Goal: Use online tool/utility: Utilize a website feature to perform a specific function

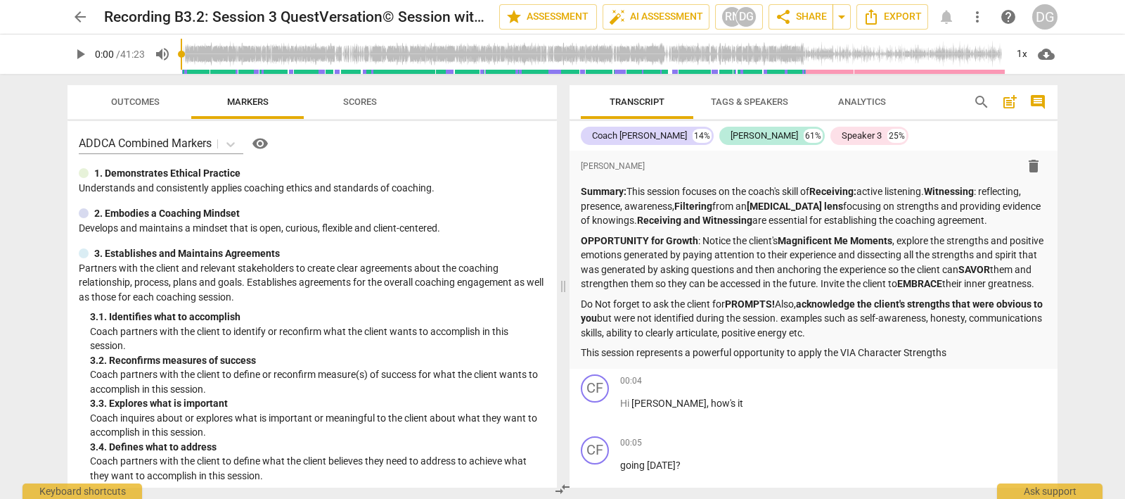
click at [78, 15] on span "arrow_back" at bounding box center [80, 16] width 17 height 17
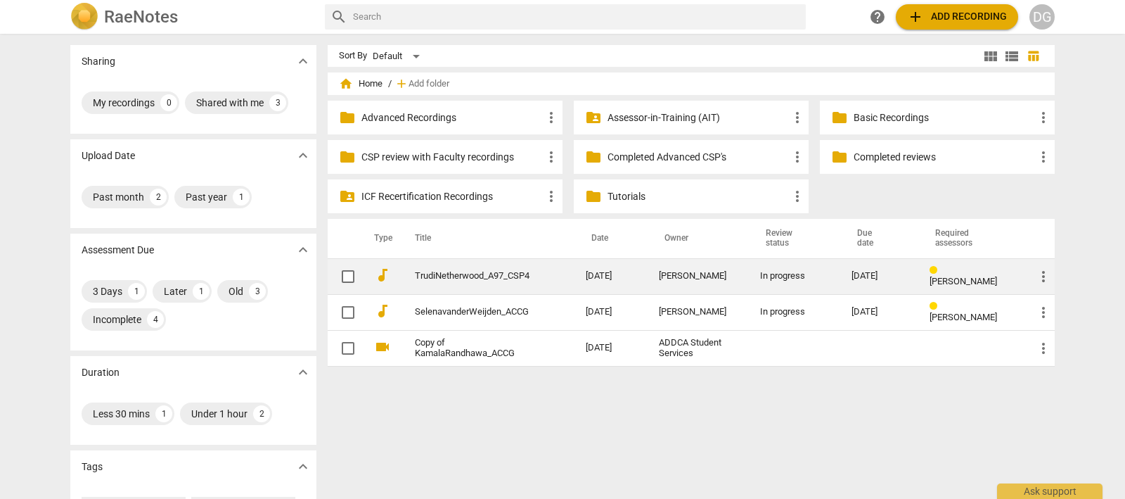
click at [487, 274] on link "TrudiNetherwood_A97_CSP4" at bounding box center [475, 276] width 120 height 11
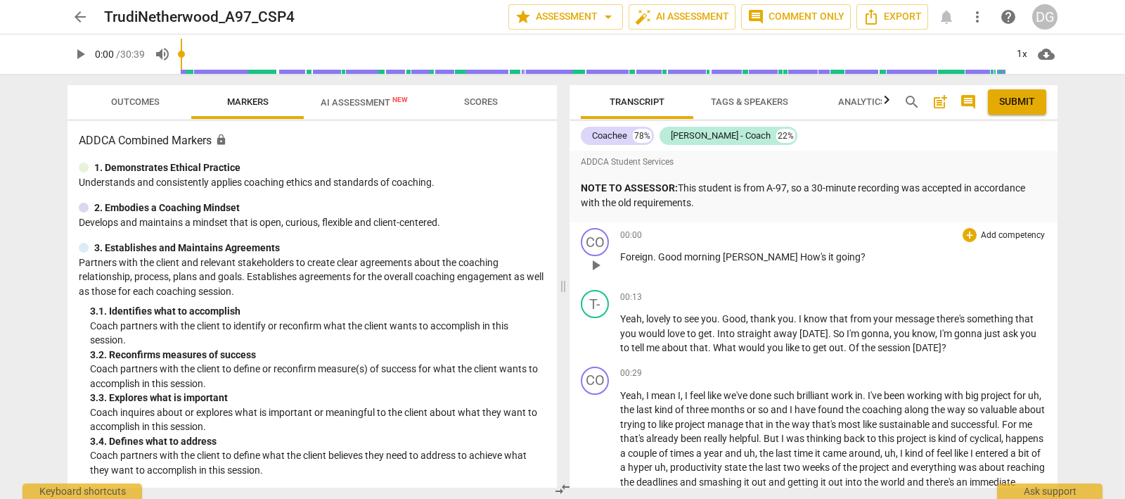
click at [596, 262] on span "play_arrow" at bounding box center [595, 265] width 17 height 17
click at [595, 262] on span "pause" at bounding box center [595, 265] width 17 height 17
click at [595, 262] on span "play_arrow" at bounding box center [595, 265] width 17 height 17
click at [598, 264] on span "pause" at bounding box center [595, 265] width 17 height 17
click at [596, 264] on span "play_arrow" at bounding box center [595, 265] width 17 height 17
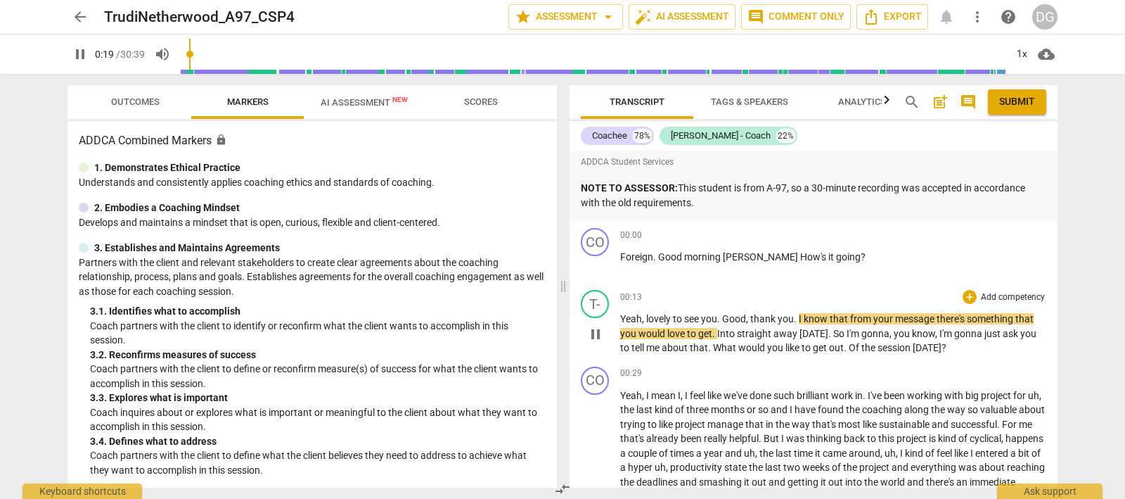
scroll to position [87, 0]
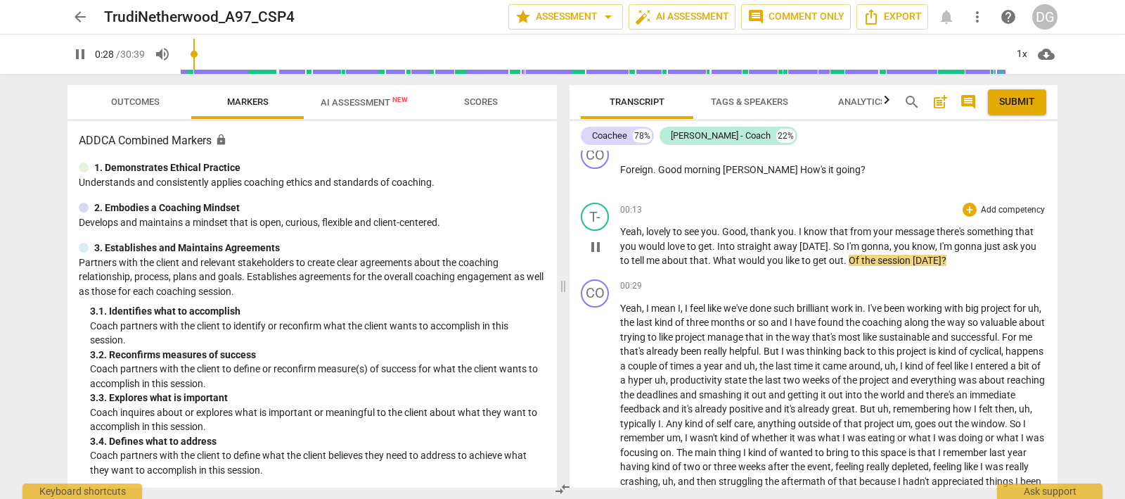
click at [594, 243] on span "pause" at bounding box center [595, 246] width 17 height 17
type input "29"
click at [963, 209] on div "+" at bounding box center [970, 210] width 14 height 14
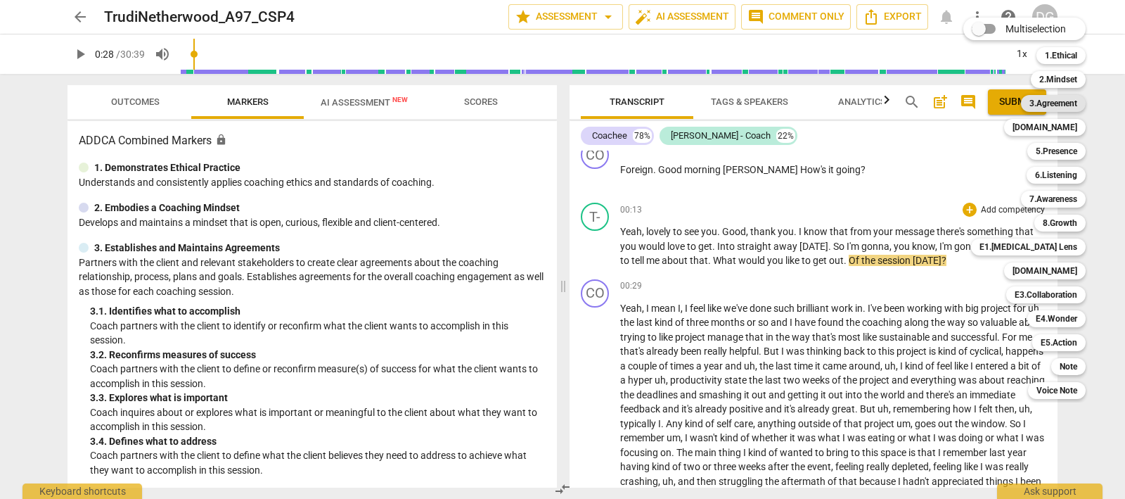
click at [1056, 101] on b "3.Agreement" at bounding box center [1054, 103] width 48 height 17
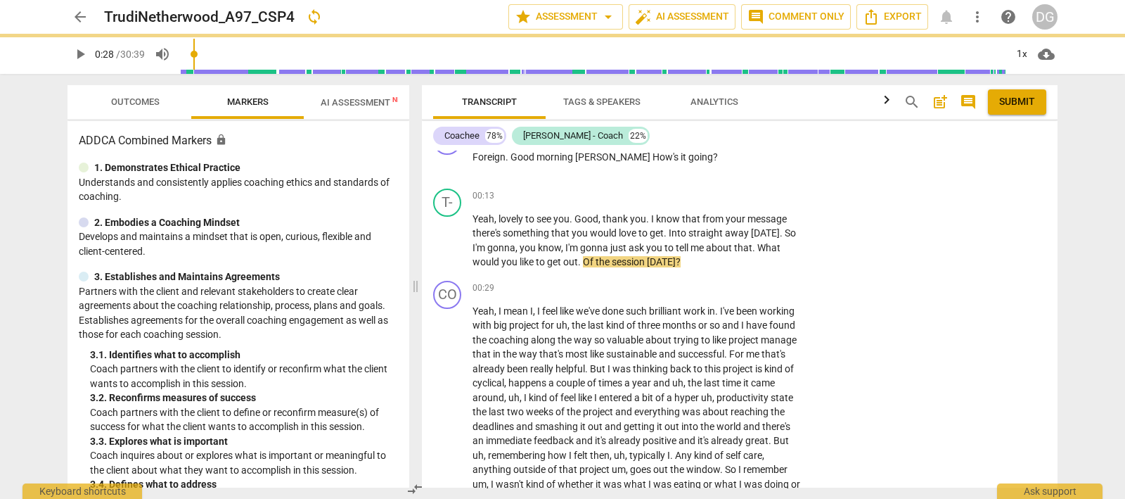
scroll to position [73, 0]
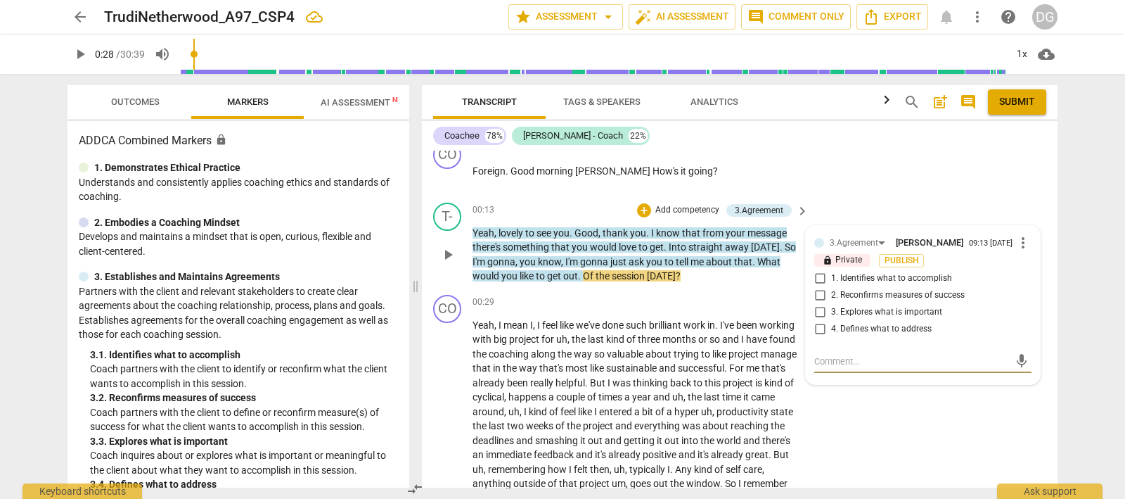
click at [816, 330] on input "4. Defines what to address" at bounding box center [820, 329] width 23 height 17
checkbox input "true"
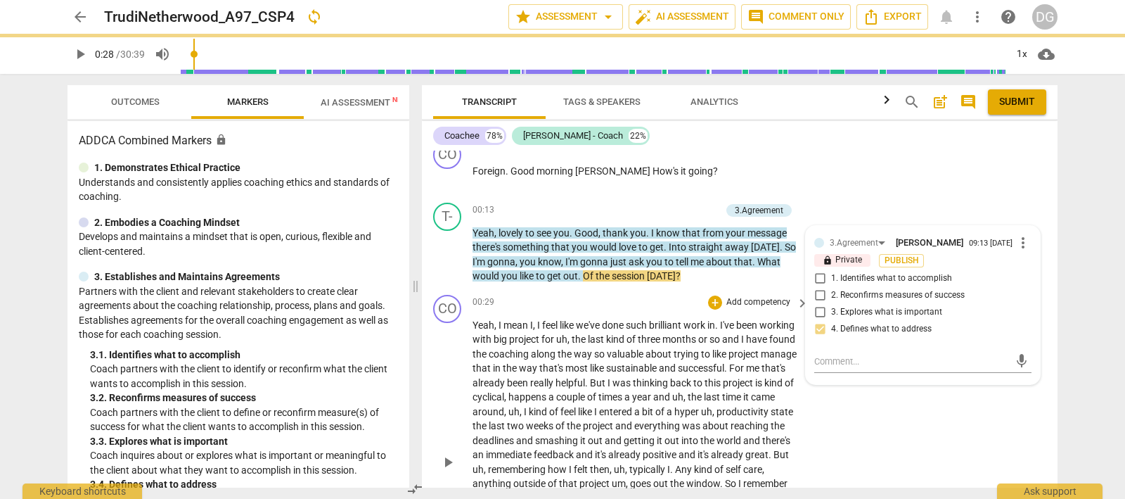
scroll to position [161, 0]
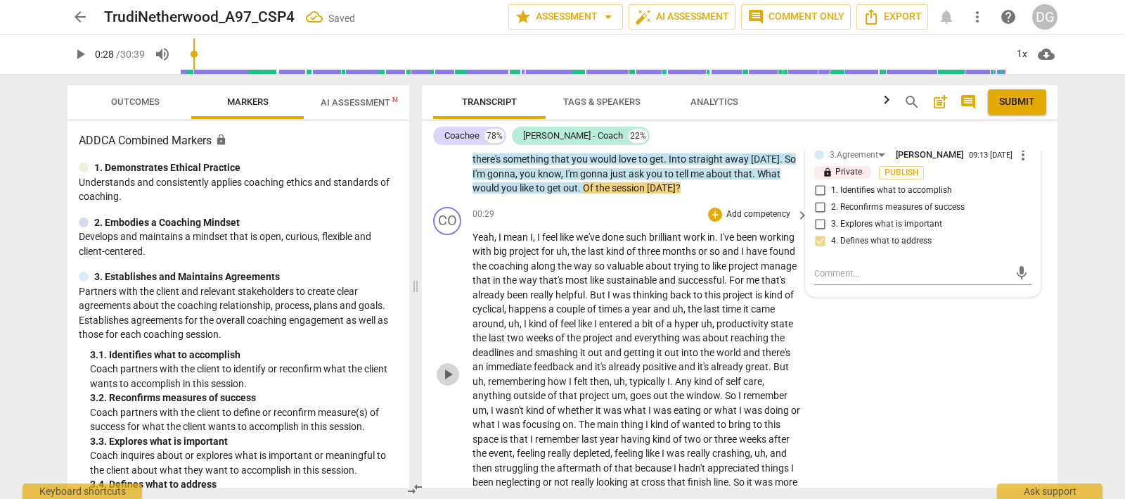
click at [450, 378] on span "play_arrow" at bounding box center [448, 374] width 17 height 17
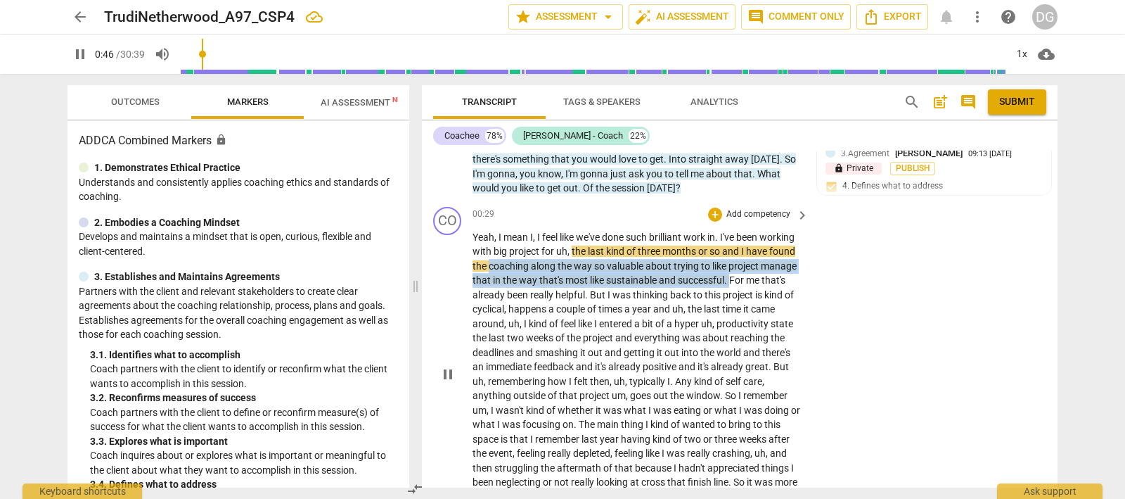
drag, startPoint x: 540, startPoint y: 266, endPoint x: 524, endPoint y: 298, distance: 35.5
click at [524, 298] on p "Yeah , I mean I , I feel like we've done such brilliant work in . I've been wor…" at bounding box center [637, 374] width 329 height 288
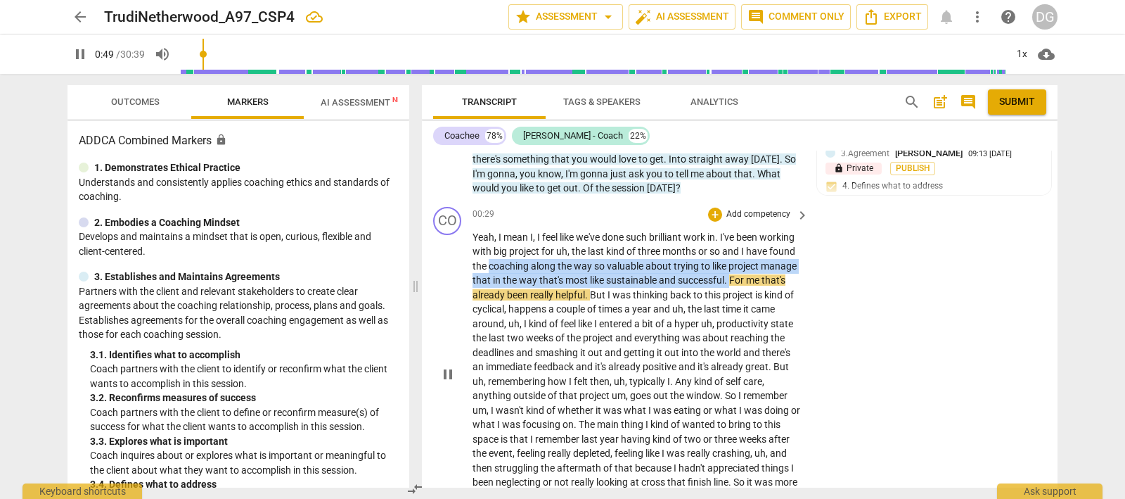
click at [594, 264] on span "way" at bounding box center [584, 265] width 20 height 11
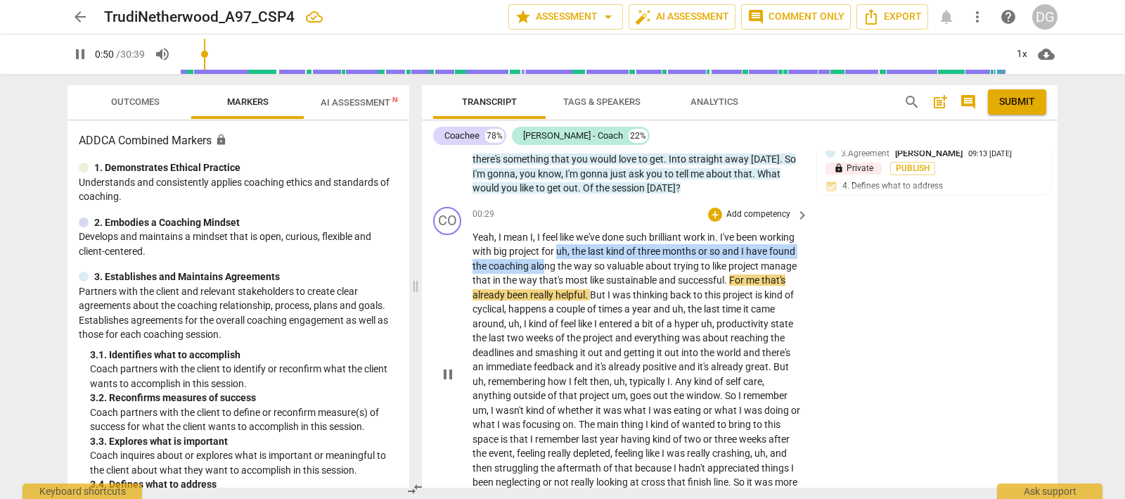
drag, startPoint x: 630, startPoint y: 266, endPoint x: 594, endPoint y: 259, distance: 35.9
click at [594, 259] on p "Yeah , I mean I , I feel like we've done such brilliant work in . I've been wor…" at bounding box center [637, 374] width 329 height 288
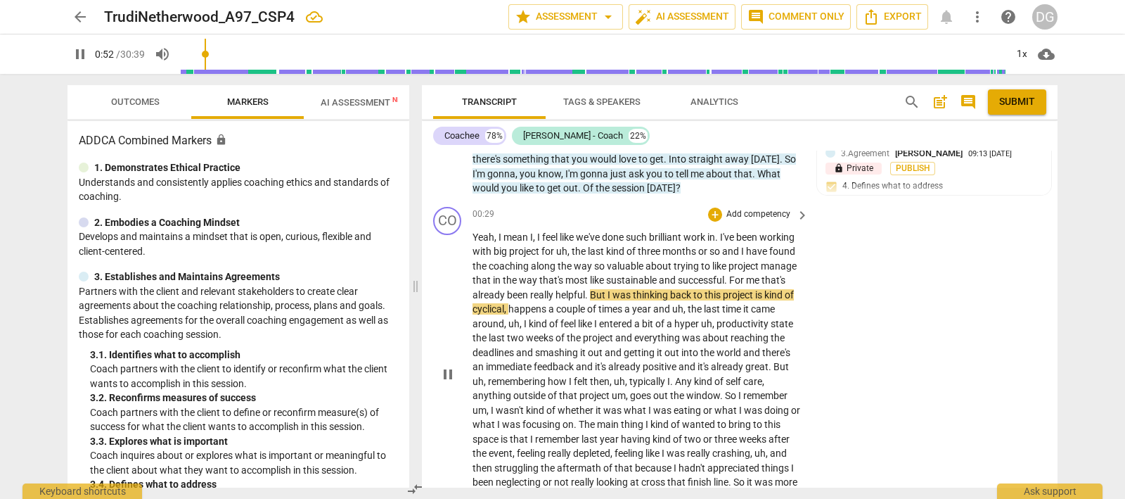
click at [574, 266] on span "the" at bounding box center [566, 265] width 16 height 11
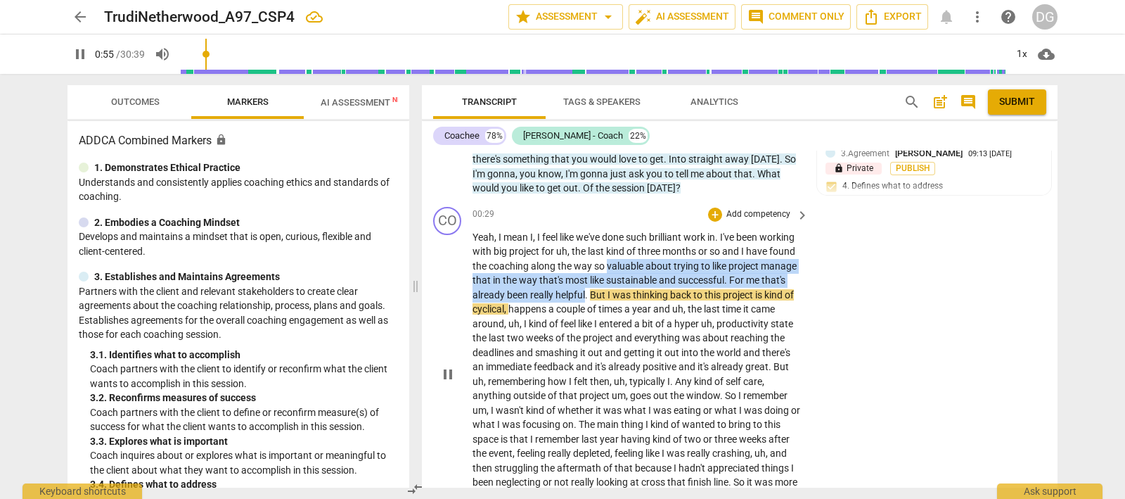
drag, startPoint x: 658, startPoint y: 265, endPoint x: 698, endPoint y: 290, distance: 47.0
click at [698, 290] on p "Yeah , I mean I , I feel like we've done such brilliant work in . I've been wor…" at bounding box center [637, 374] width 329 height 288
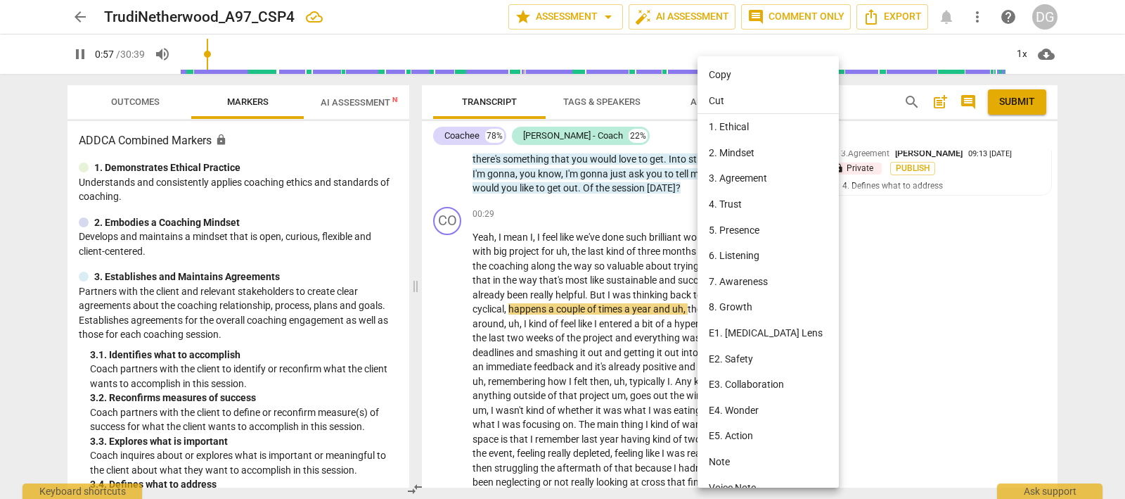
click at [679, 288] on div at bounding box center [562, 249] width 1125 height 499
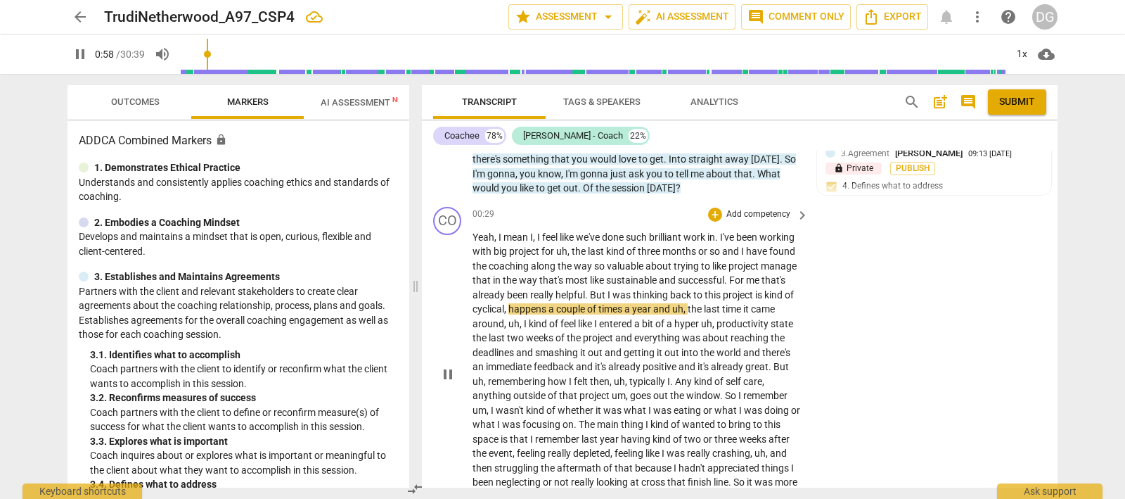
click at [891, 286] on div "CO play_arrow pause 00:29 + Add competency keyboard_arrow_right Yeah , I mean I…" at bounding box center [740, 362] width 636 height 323
click at [556, 343] on span "weeks" at bounding box center [541, 337] width 30 height 11
click at [556, 337] on span "weeks" at bounding box center [541, 337] width 30 height 11
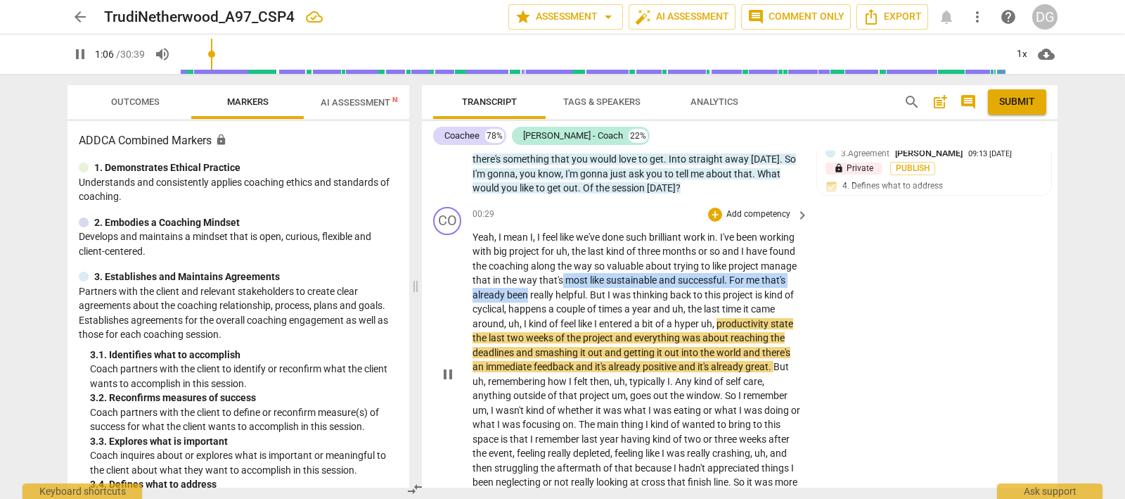
drag, startPoint x: 633, startPoint y: 276, endPoint x: 641, endPoint y: 290, distance: 15.4
click at [641, 290] on p "Yeah , I mean I , I feel like we've done such brilliant work in . I've been wor…" at bounding box center [637, 374] width 329 height 288
drag, startPoint x: 641, startPoint y: 288, endPoint x: 908, endPoint y: 268, distance: 267.3
click at [908, 268] on div "CO play_arrow pause 00:29 + Add competency keyboard_arrow_right Yeah , I mean I…" at bounding box center [740, 362] width 636 height 323
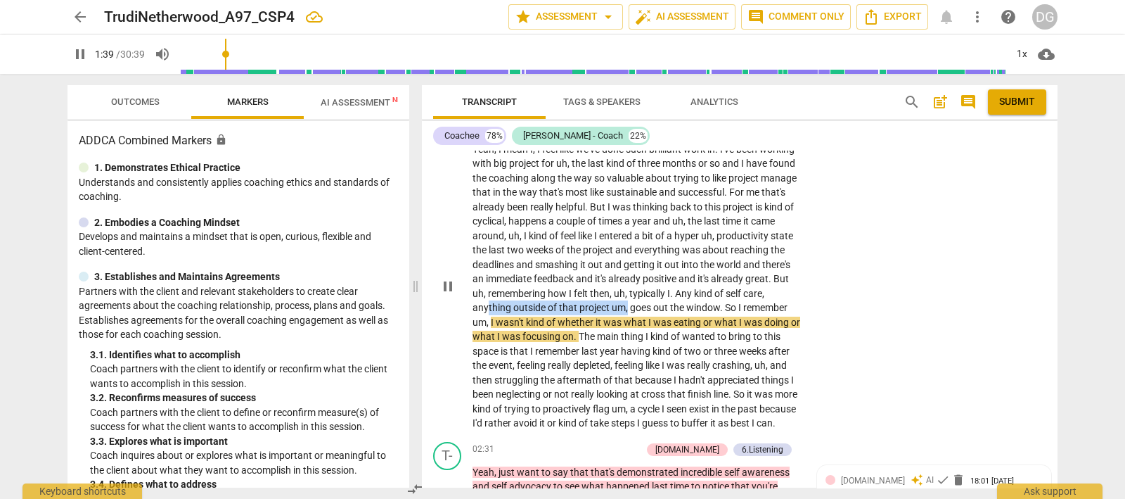
drag, startPoint x: 642, startPoint y: 307, endPoint x: 790, endPoint y: 305, distance: 147.7
click at [790, 305] on p "Yeah , I mean I , I feel like we've done such brilliant work in . I've been wor…" at bounding box center [637, 286] width 329 height 288
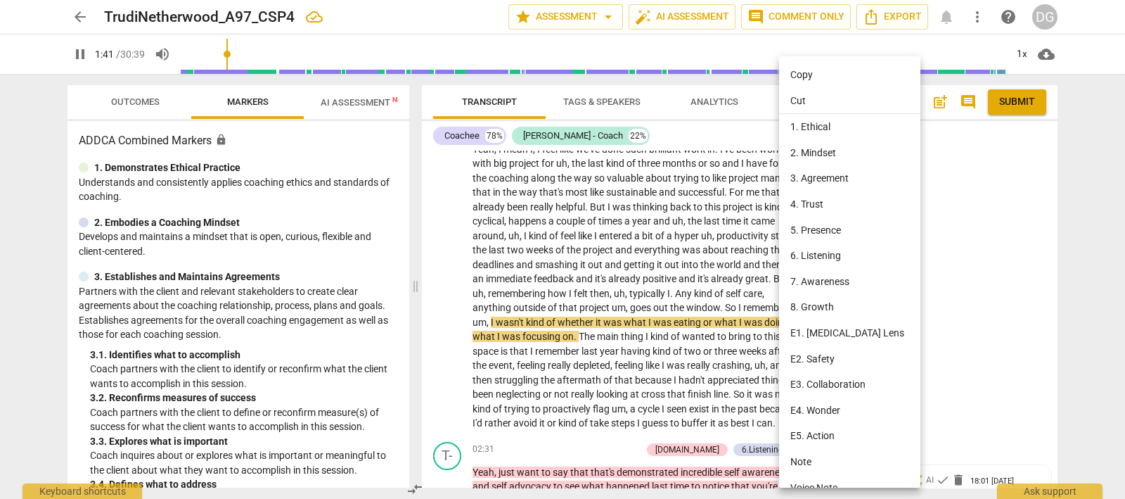
click at [932, 300] on div at bounding box center [562, 249] width 1125 height 499
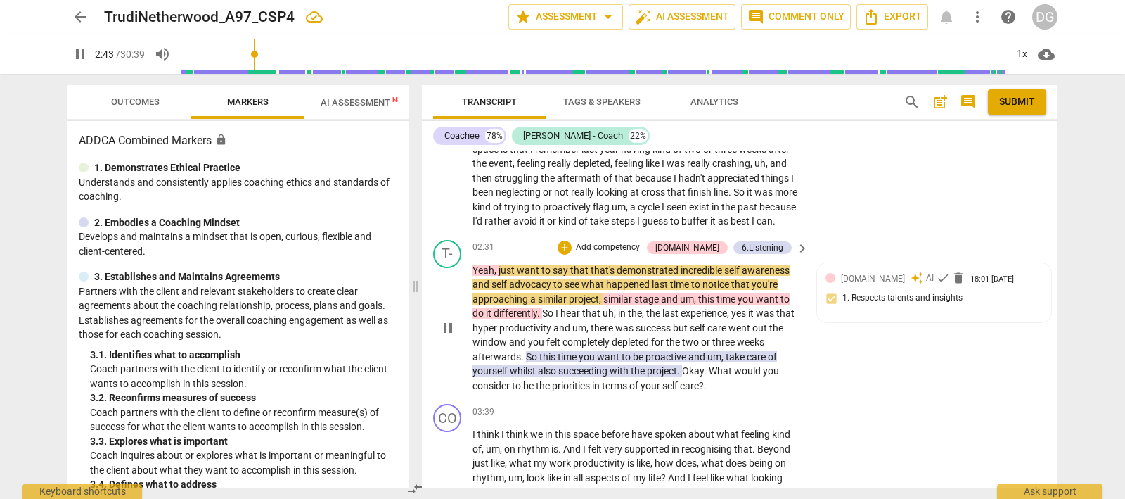
scroll to position [425, 0]
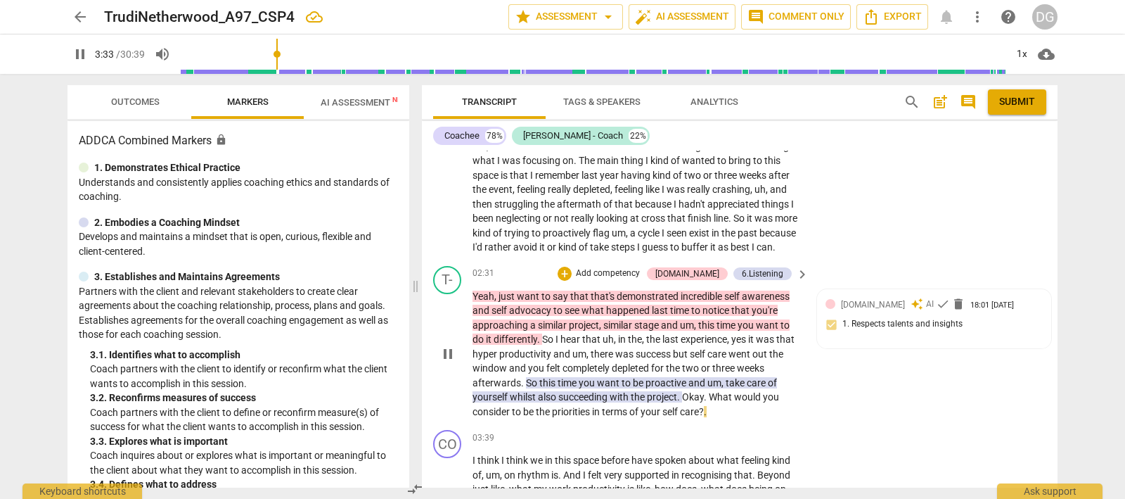
click at [447, 362] on span "pause" at bounding box center [448, 353] width 17 height 17
type input "214"
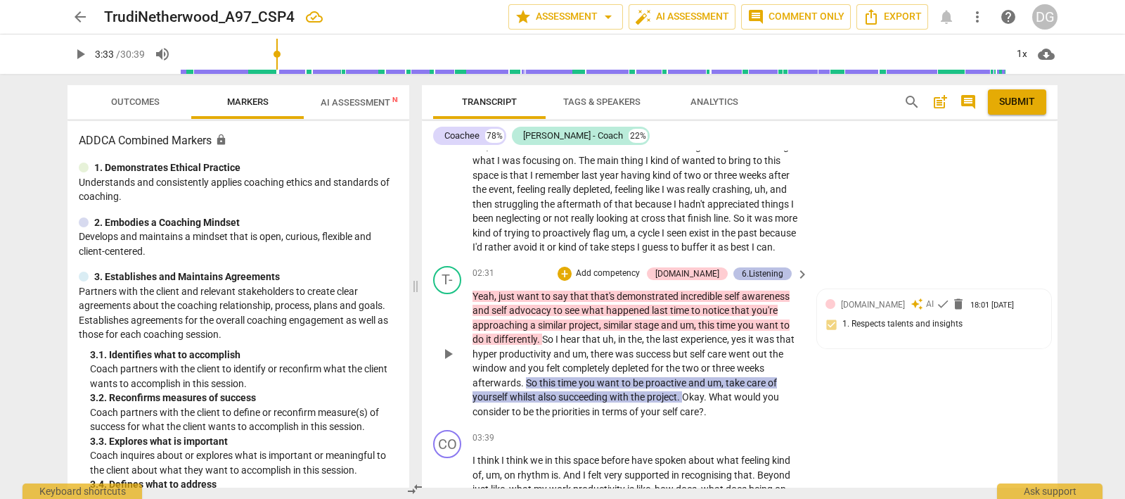
click at [746, 280] on div "6.Listening" at bounding box center [762, 273] width 41 height 13
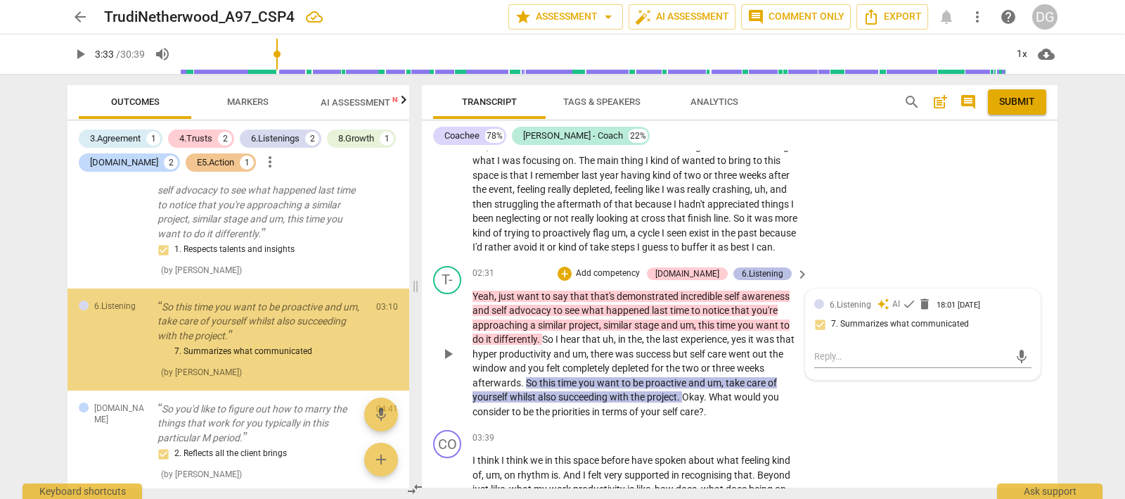
scroll to position [202, 0]
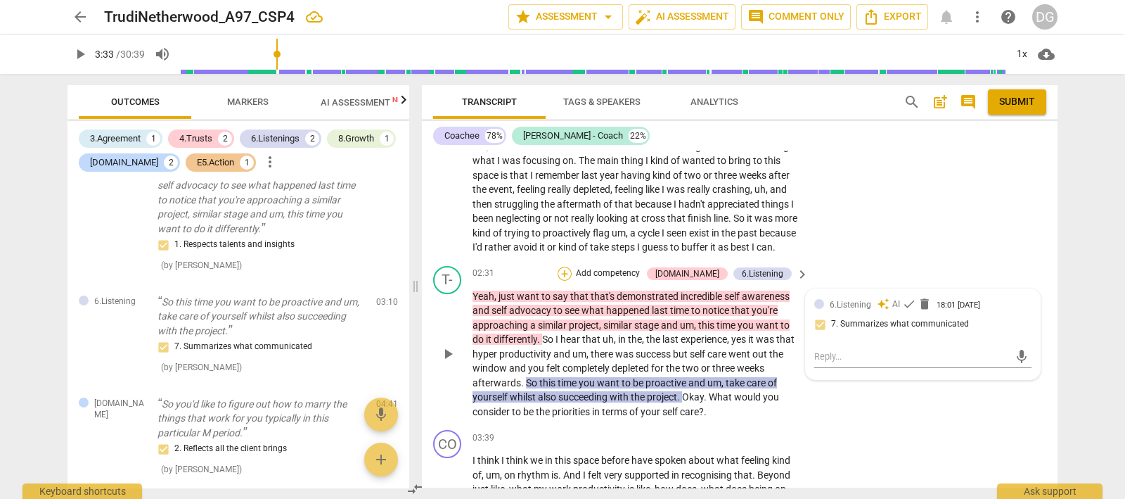
click at [572, 281] on div "+" at bounding box center [565, 274] width 14 height 14
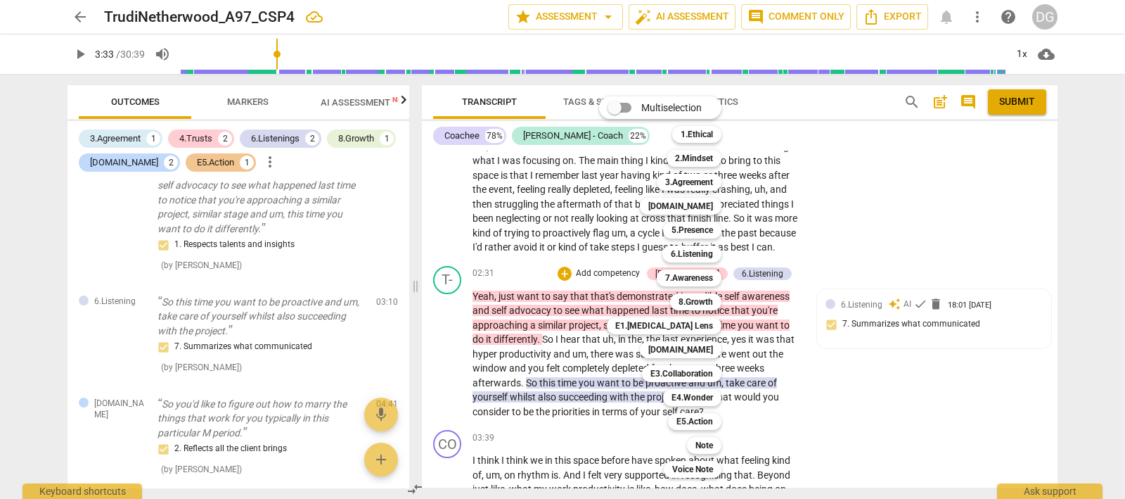
click at [867, 388] on div at bounding box center [562, 249] width 1125 height 499
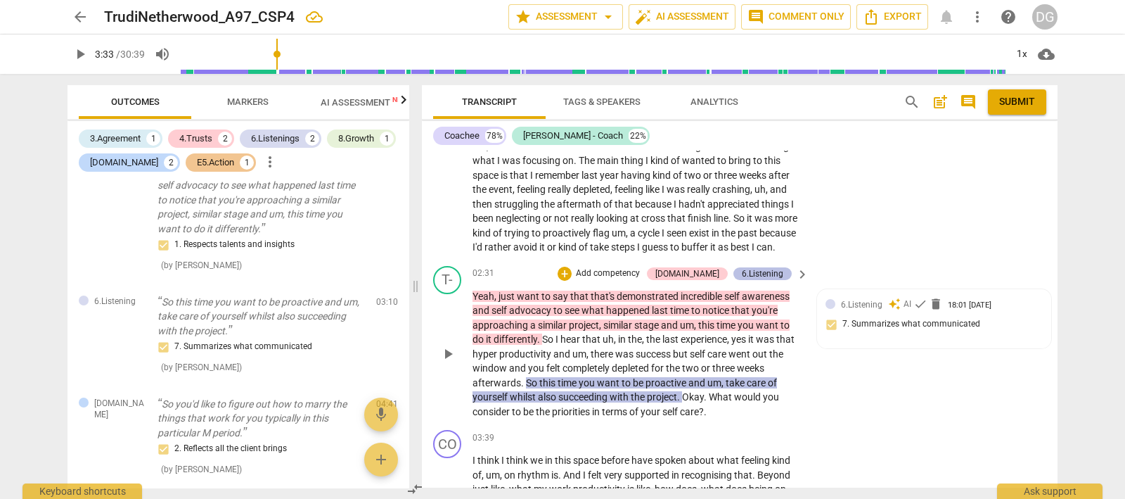
click at [762, 280] on div "6.Listening" at bounding box center [762, 273] width 41 height 13
drag, startPoint x: 938, startPoint y: 335, endPoint x: 969, endPoint y: 331, distance: 31.1
click at [966, 331] on div "6.Listening auto_awesome AI check delete 18:01 [DATE] 7. Summarizes what commun…" at bounding box center [922, 319] width 217 height 43
click at [922, 311] on span "delete" at bounding box center [925, 304] width 14 height 14
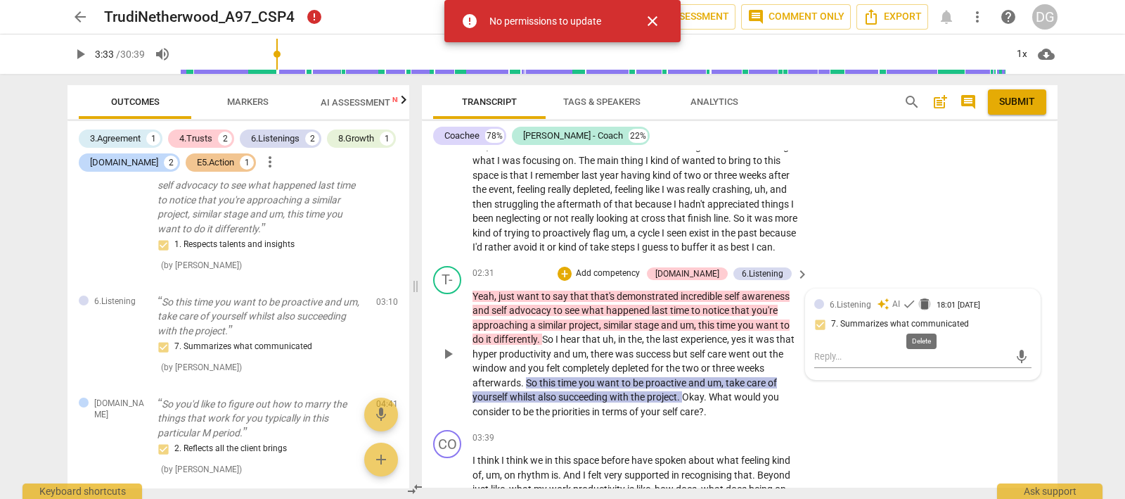
click at [919, 311] on span "delete" at bounding box center [925, 304] width 14 height 14
click at [935, 260] on div "CO play_arrow pause 00:29 + Add competency keyboard_arrow_right Yeah , I mean I…" at bounding box center [740, 98] width 636 height 323
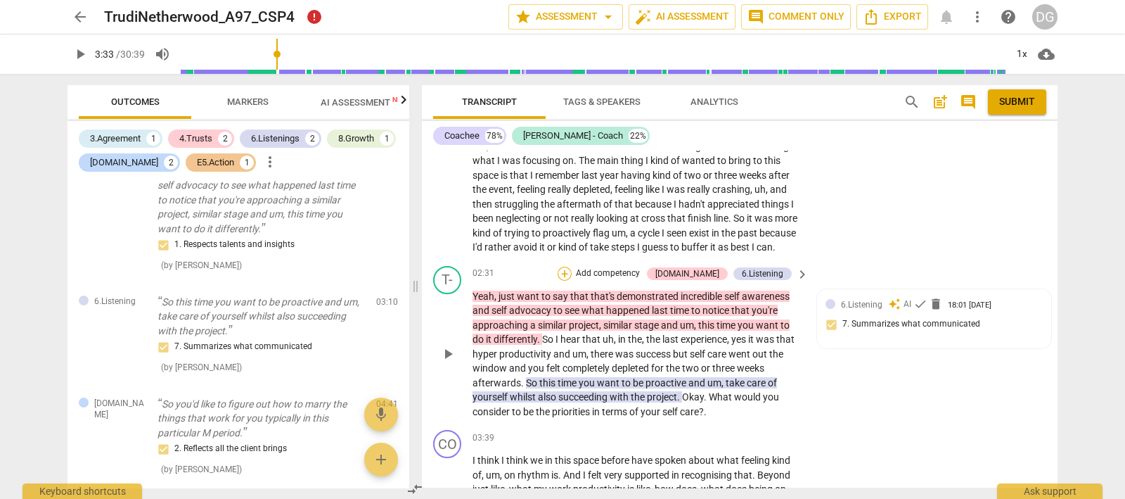
click at [572, 281] on div "+" at bounding box center [565, 274] width 14 height 14
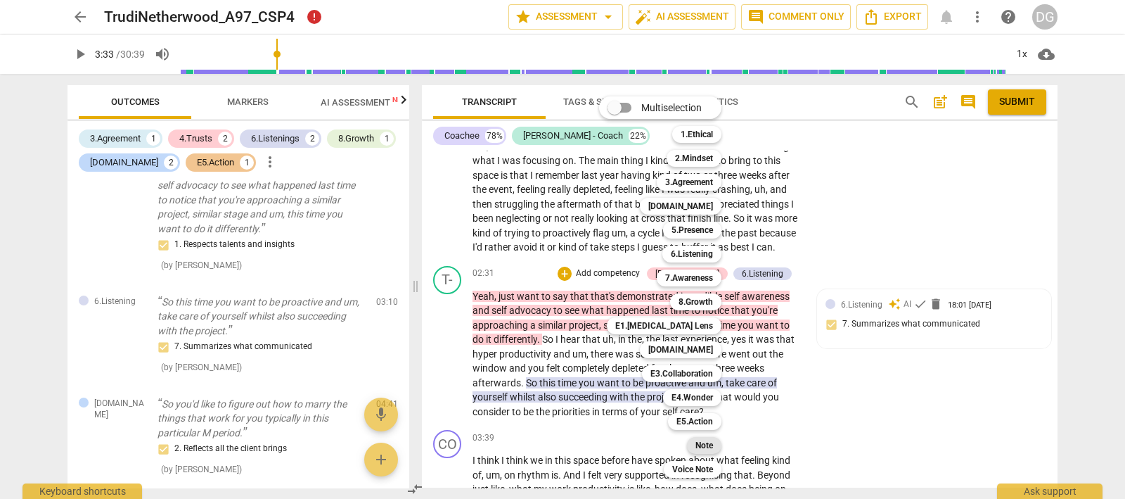
click at [700, 440] on b "Note" at bounding box center [705, 445] width 18 height 17
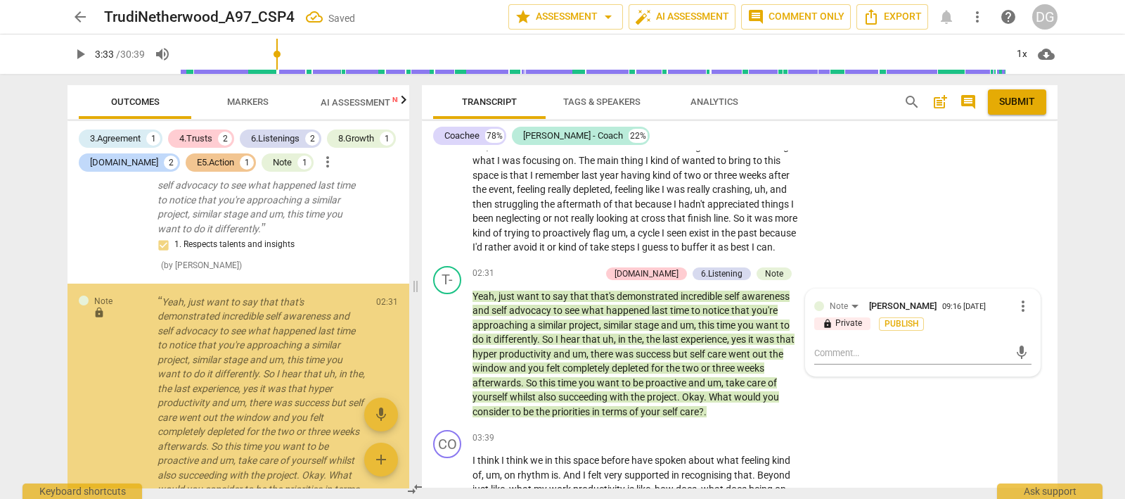
scroll to position [277, 0]
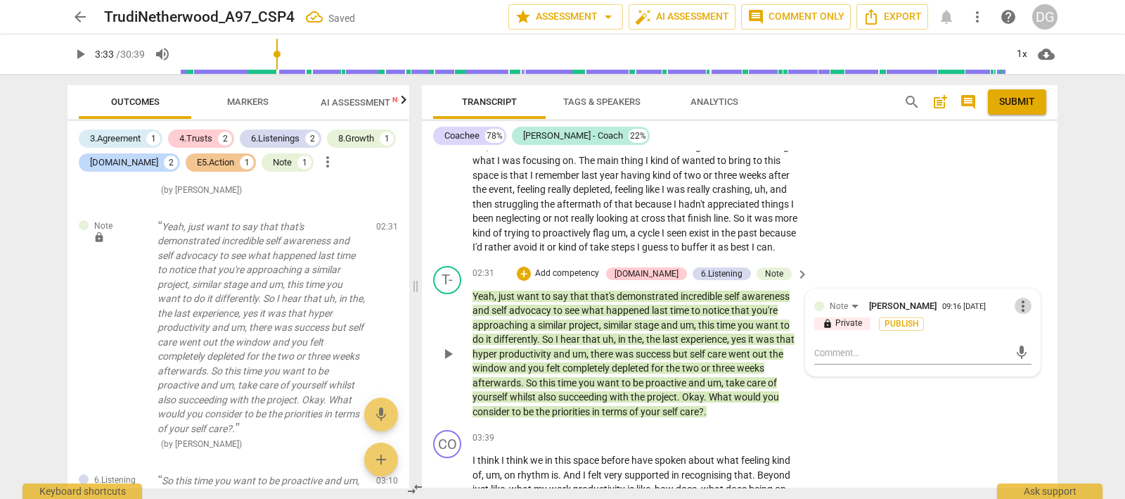
click at [1017, 314] on span "more_vert" at bounding box center [1023, 306] width 17 height 17
drag, startPoint x: 1035, startPoint y: 340, endPoint x: 653, endPoint y: 51, distance: 478.4
click at [1034, 340] on li "Delete" at bounding box center [1035, 345] width 49 height 27
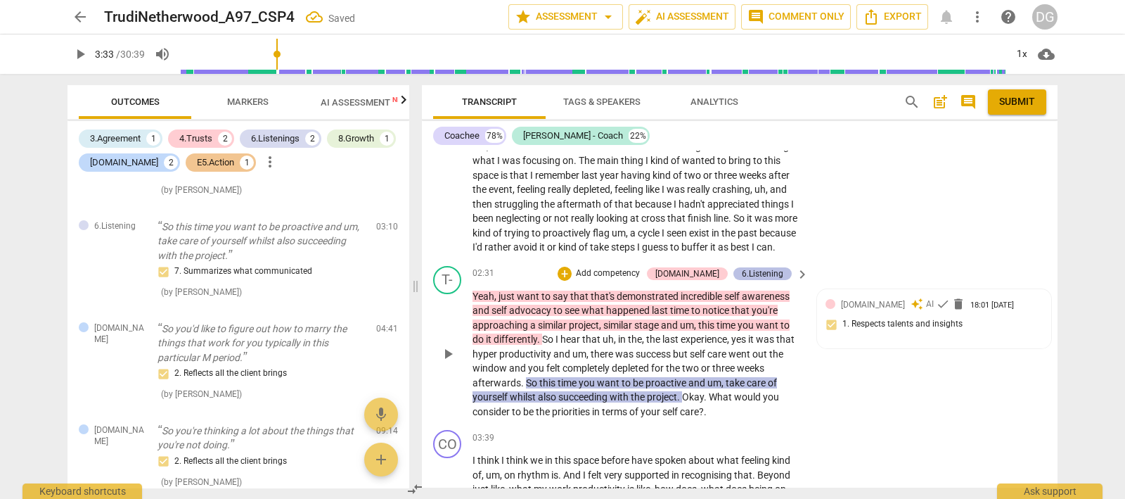
click at [750, 280] on div "6.Listening" at bounding box center [762, 273] width 41 height 13
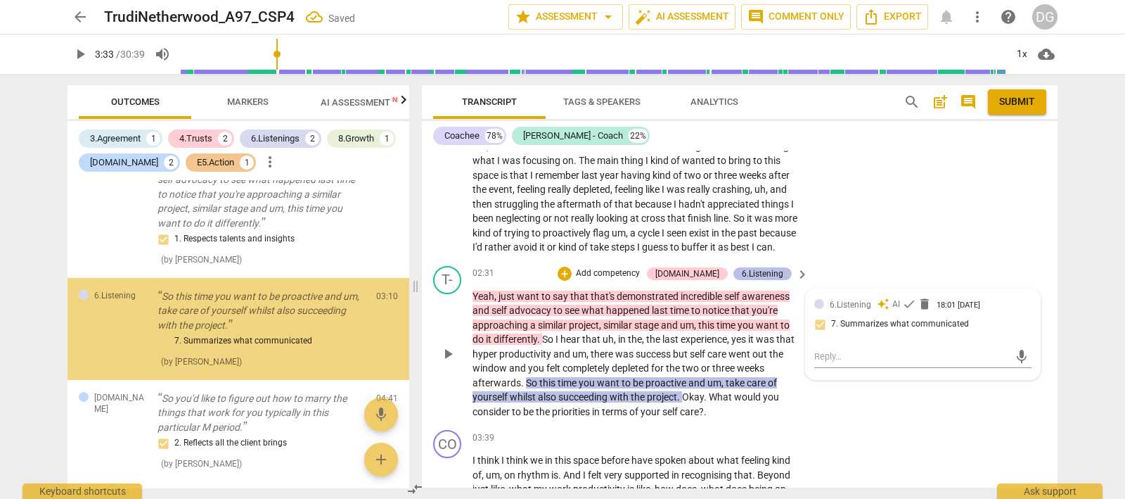
scroll to position [202, 0]
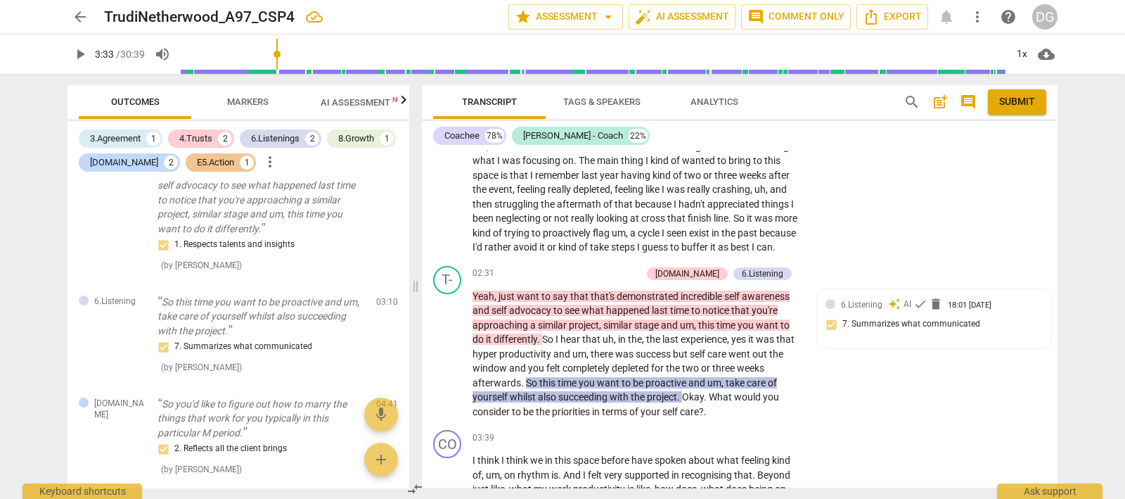
drag, startPoint x: 749, startPoint y: 283, endPoint x: 723, endPoint y: 267, distance: 30.6
click at [723, 255] on p "Yeah , I mean I , I feel like we've done such brilliant work in . I've been wor…" at bounding box center [637, 110] width 329 height 288
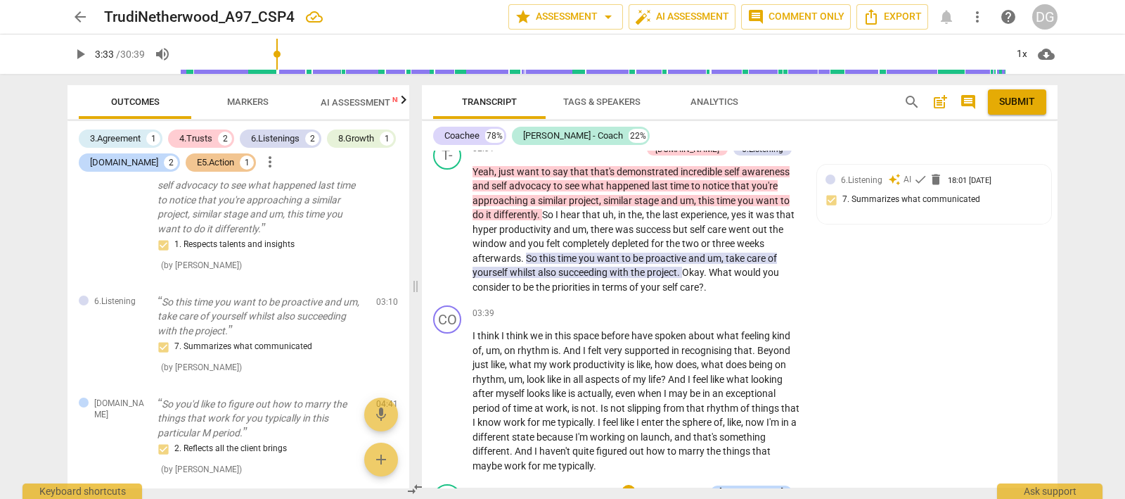
scroll to position [513, 0]
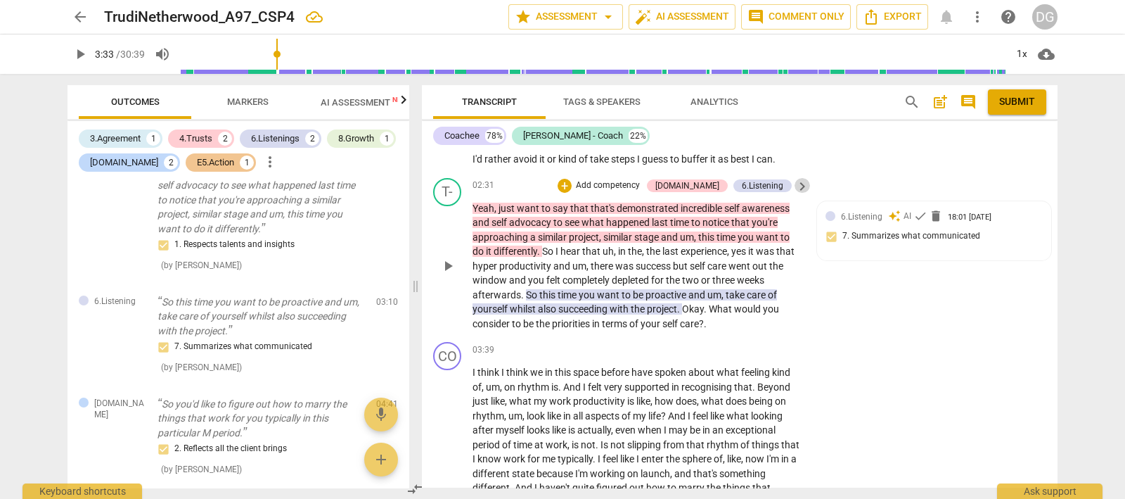
click at [798, 195] on span "keyboard_arrow_right" at bounding box center [802, 186] width 17 height 17
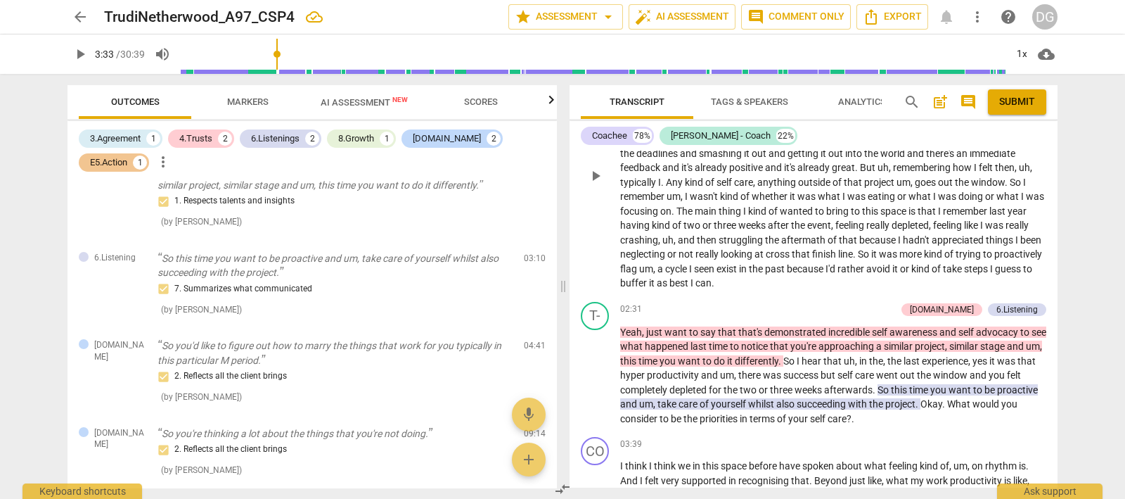
scroll to position [307, 0]
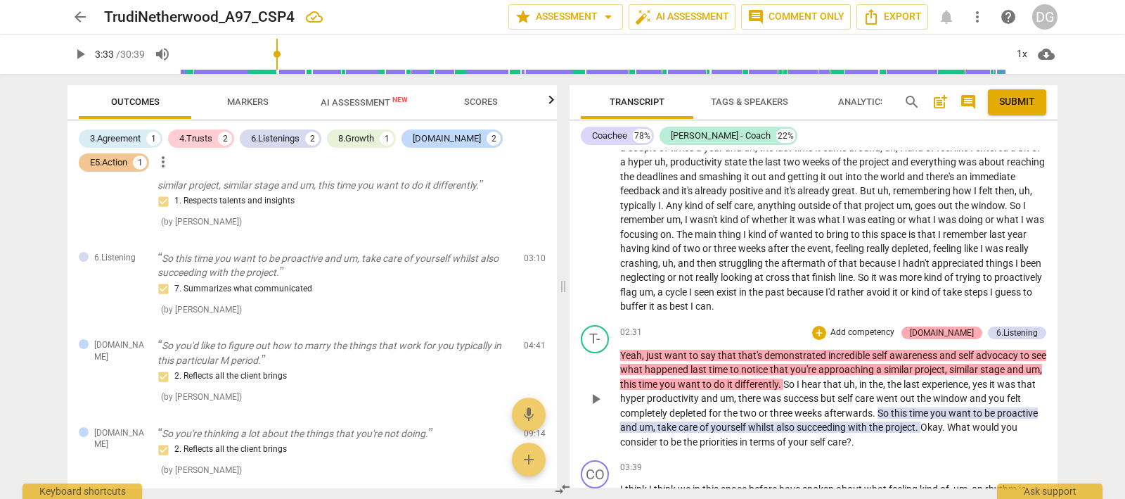
click at [954, 326] on div "[DOMAIN_NAME]" at bounding box center [942, 332] width 64 height 13
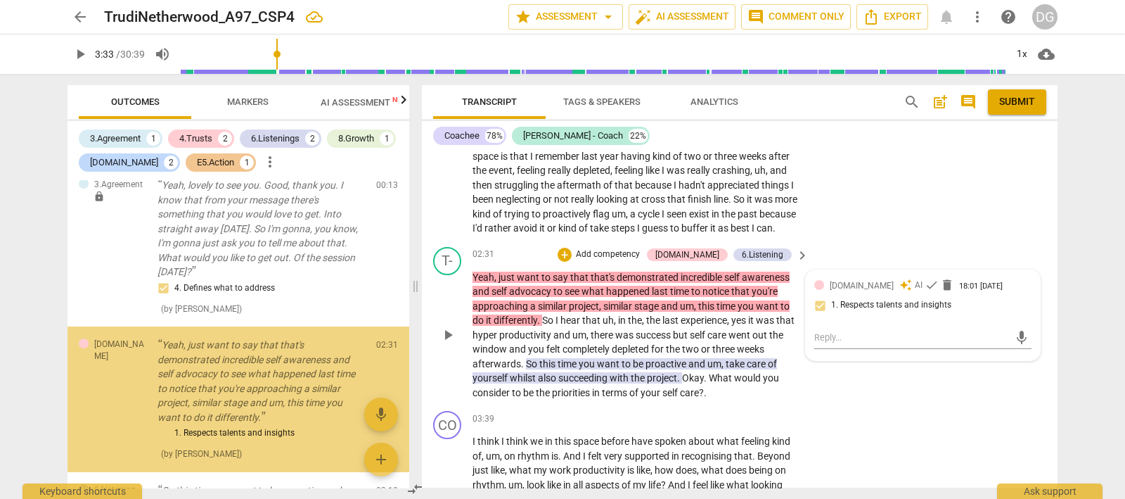
scroll to position [461, 0]
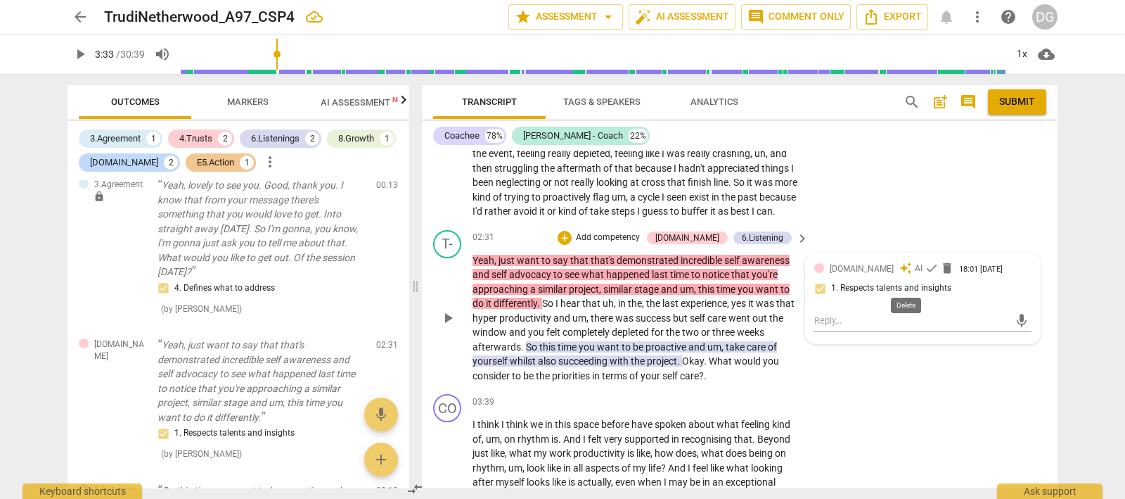
click at [940, 275] on span "delete" at bounding box center [947, 268] width 14 height 14
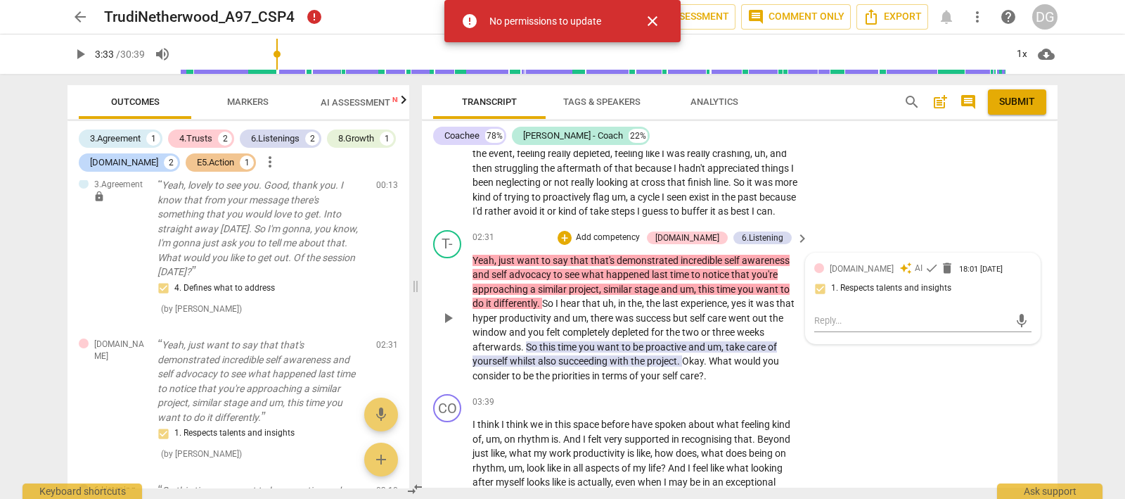
click at [918, 243] on div "T- play_arrow pause 02:31 + Add competency [DOMAIN_NAME] 6.Listening keyboard_a…" at bounding box center [740, 306] width 636 height 165
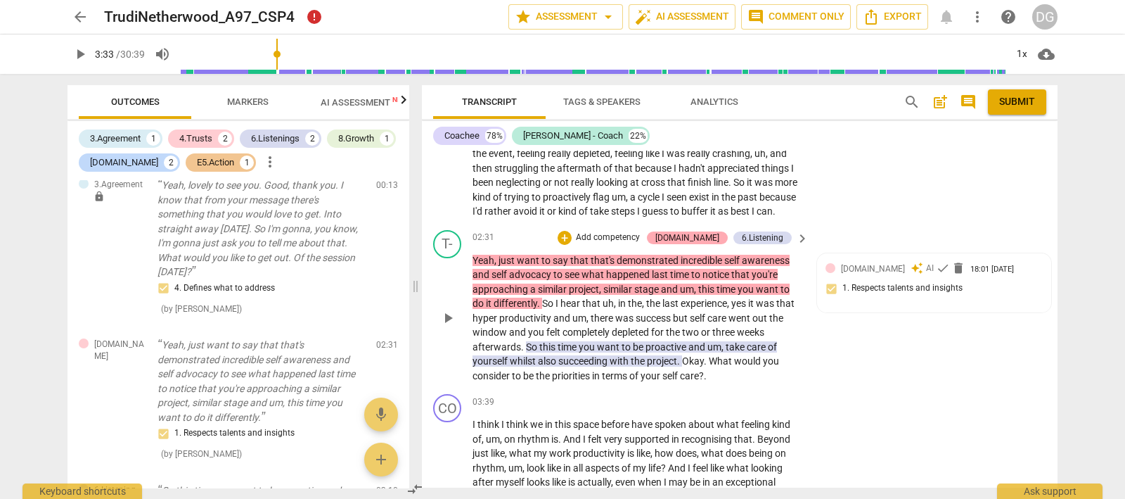
click at [708, 244] on div "[DOMAIN_NAME]" at bounding box center [688, 237] width 64 height 13
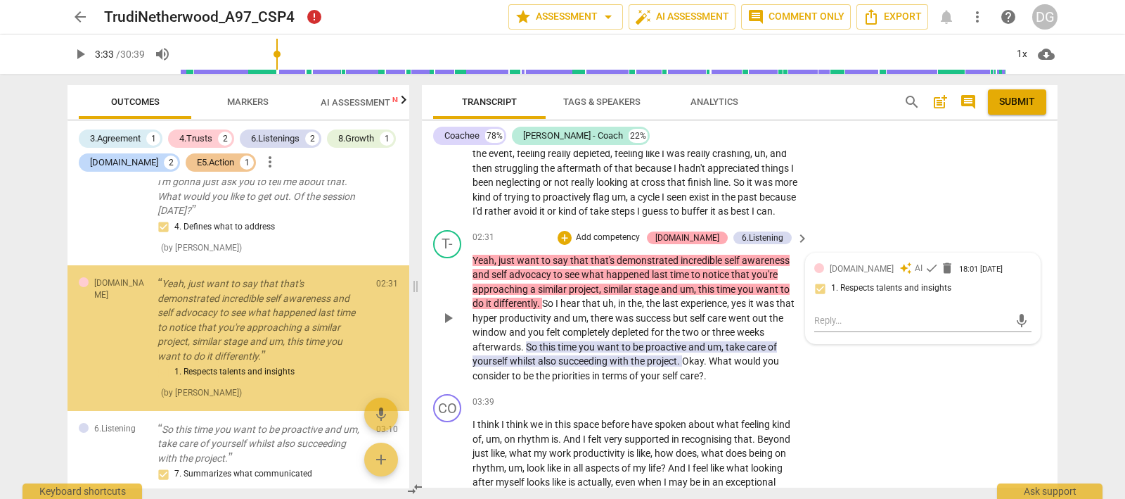
scroll to position [78, 0]
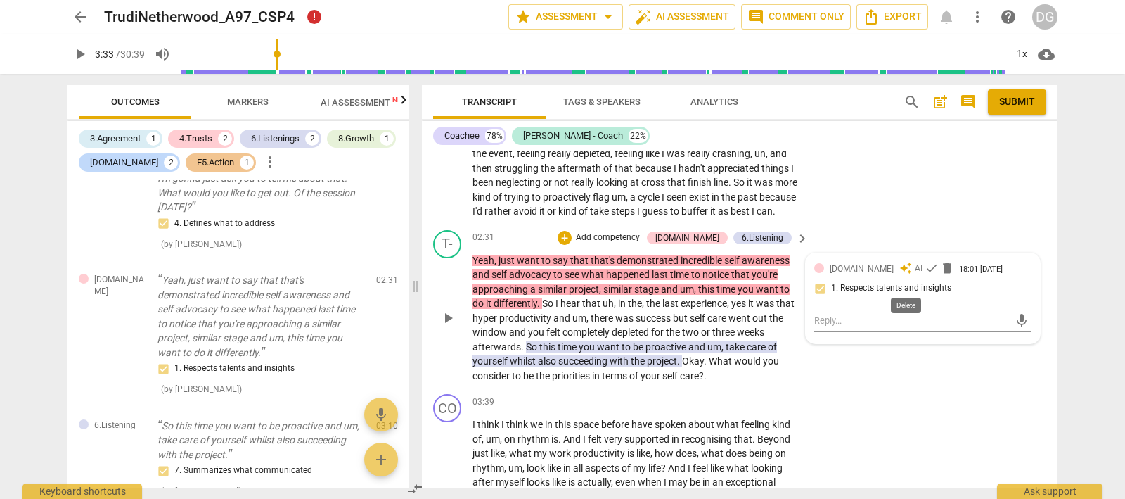
click at [940, 275] on span "delete" at bounding box center [947, 268] width 14 height 14
